Goal: Information Seeking & Learning: Check status

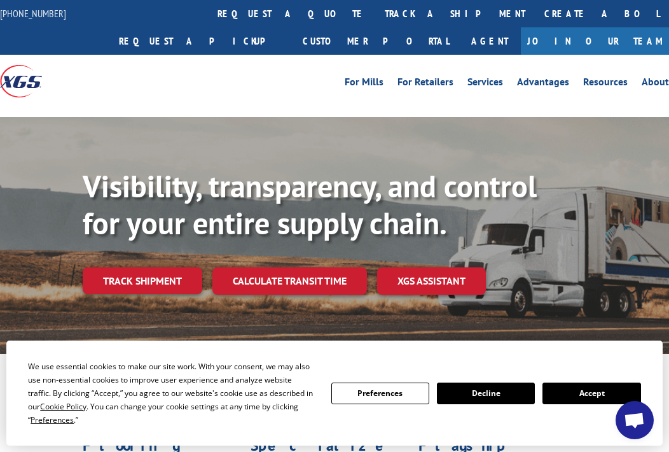
click at [114, 341] on div "We use essential cookies to make our site work. With your consent, we may also …" at bounding box center [334, 392] width 656 height 105
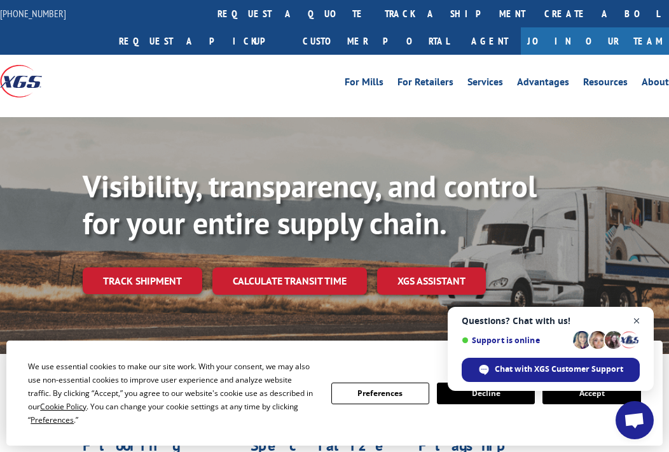
click at [635, 317] on span "Close chat" at bounding box center [637, 321] width 16 height 16
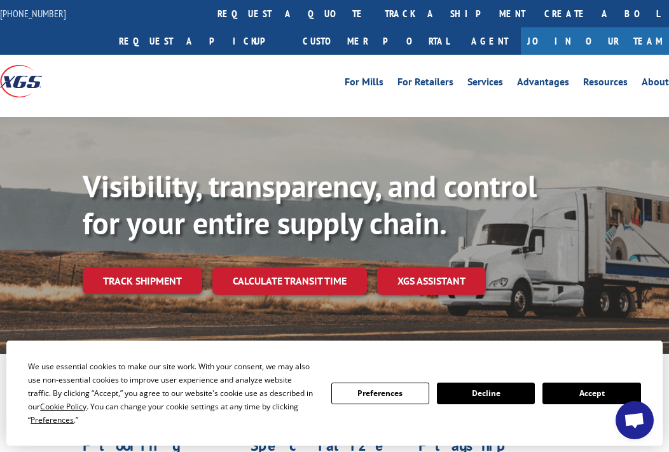
scroll to position [127, 0]
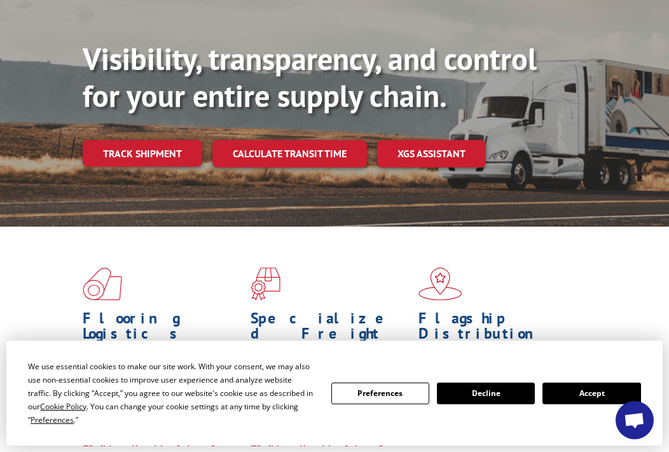
click at [598, 391] on button "Accept" at bounding box center [592, 393] width 98 height 22
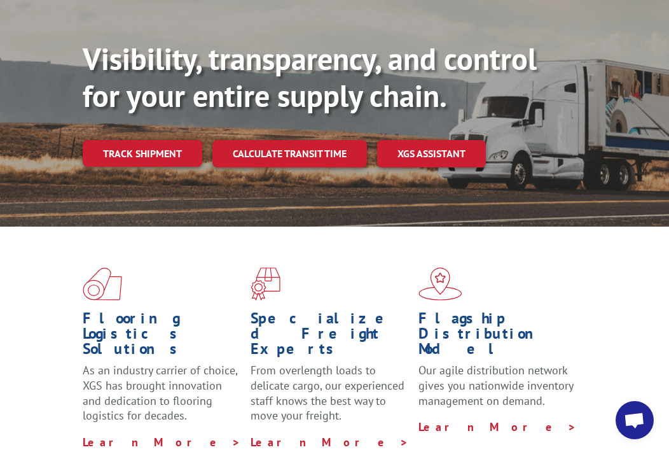
scroll to position [0, 0]
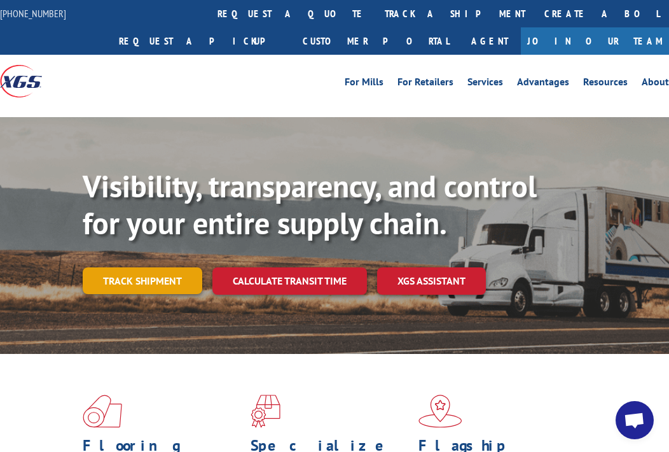
click at [126, 276] on link "Track shipment" at bounding box center [143, 280] width 120 height 27
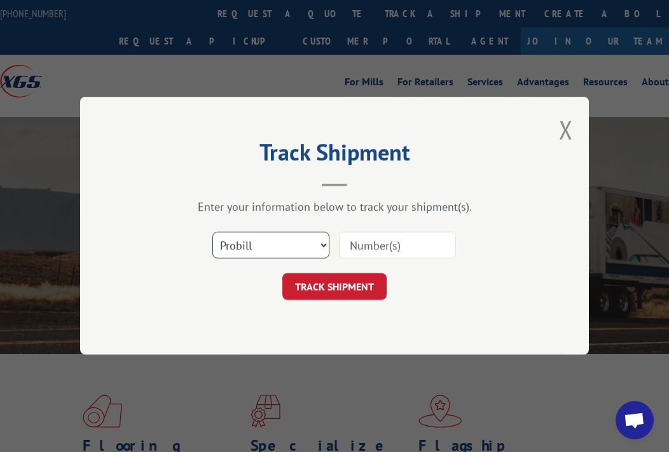
click at [323, 243] on select "Select category... Probill BOL PO" at bounding box center [270, 245] width 117 height 27
click at [322, 242] on select "Select category... Probill BOL PO" at bounding box center [270, 245] width 117 height 27
click at [359, 248] on input at bounding box center [397, 245] width 117 height 27
paste input "FR40299157"
type input "FR40299157"
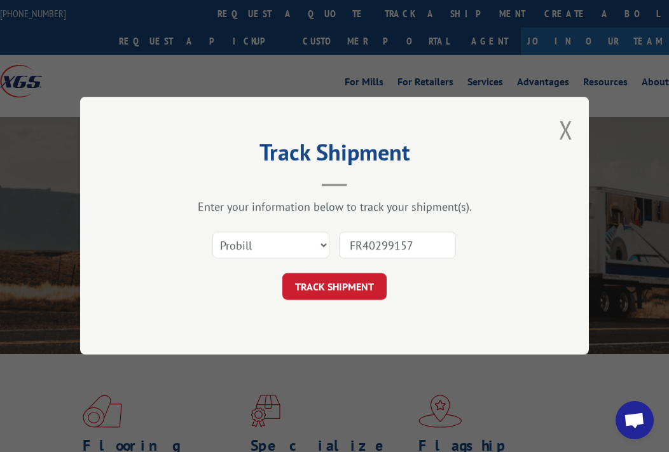
click button "TRACK SHIPMENT" at bounding box center [334, 286] width 104 height 27
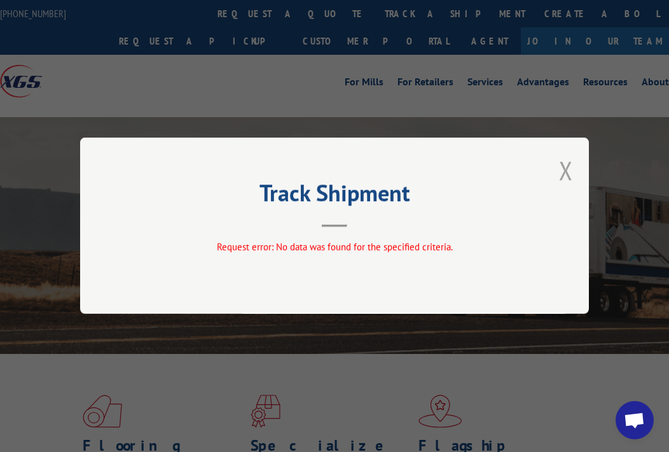
click at [563, 170] on button "Close modal" at bounding box center [566, 170] width 14 height 34
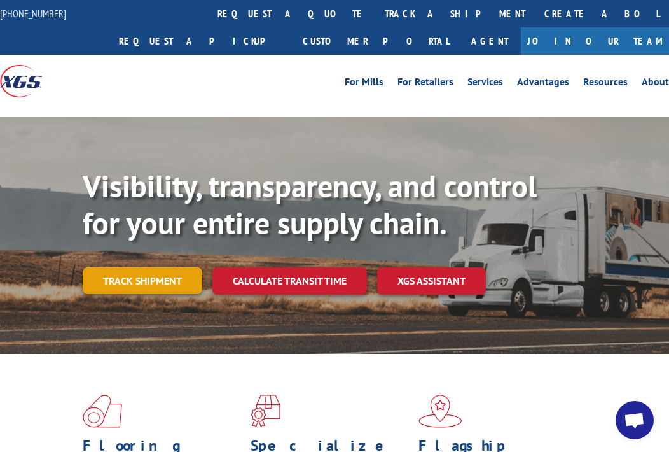
click at [162, 282] on link "Track shipment" at bounding box center [143, 280] width 120 height 27
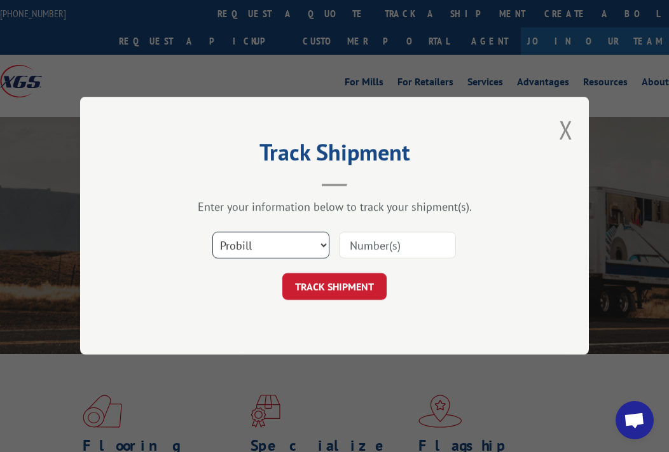
click at [322, 247] on select "Select category... Probill BOL PO" at bounding box center [270, 245] width 117 height 27
select select "po"
click at [212, 232] on select "Select category... Probill BOL PO" at bounding box center [270, 245] width 117 height 27
click at [367, 247] on input at bounding box center [397, 245] width 117 height 27
paste input "FR40299157"
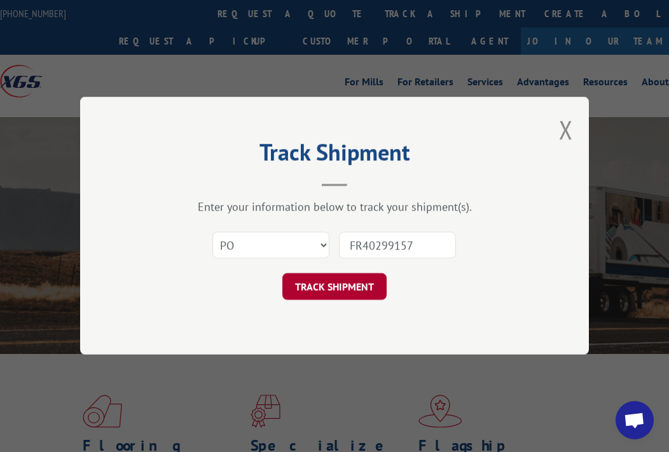
type input "FR40299157"
click at [342, 289] on button "TRACK SHIPMENT" at bounding box center [334, 286] width 104 height 27
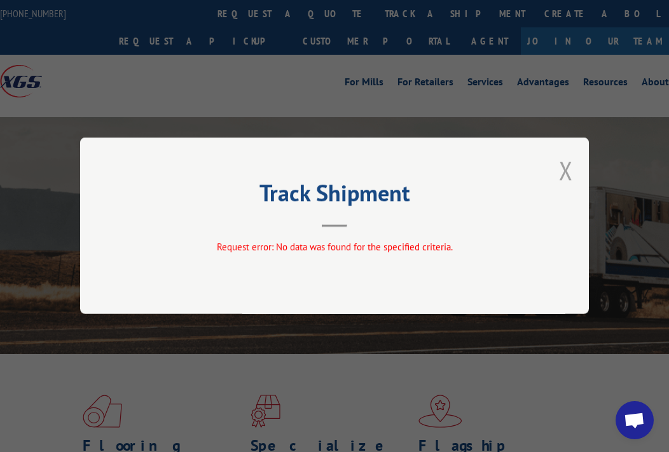
click at [572, 174] on button "Close modal" at bounding box center [566, 170] width 14 height 34
